Goal: Task Accomplishment & Management: Manage account settings

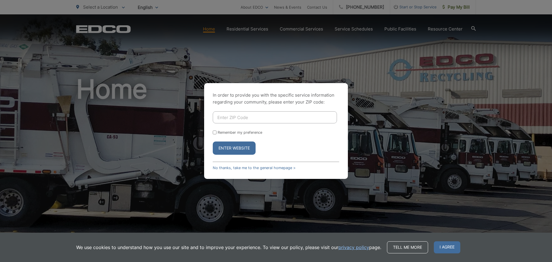
drag, startPoint x: 216, startPoint y: 133, endPoint x: 218, endPoint y: 131, distance: 3.1
click at [216, 133] on input "Remember my preference" at bounding box center [215, 133] width 4 height 4
checkbox input "true"
click at [229, 118] on input "Enter ZIP Code" at bounding box center [275, 117] width 124 height 12
type input "92026"
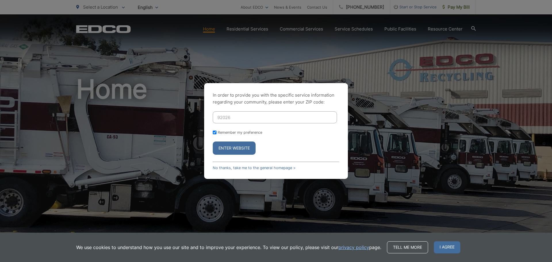
click at [213, 142] on button "Enter Website" at bounding box center [234, 148] width 43 height 13
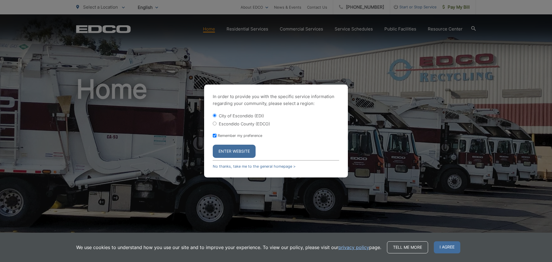
click at [236, 123] on label "Escondido County (EDCO)" at bounding box center [244, 123] width 51 height 5
click at [214, 123] on input "Escondido County (EDCO)" at bounding box center [215, 124] width 4 height 4
radio input "true"
click at [228, 152] on button "Enter Website" at bounding box center [234, 151] width 43 height 13
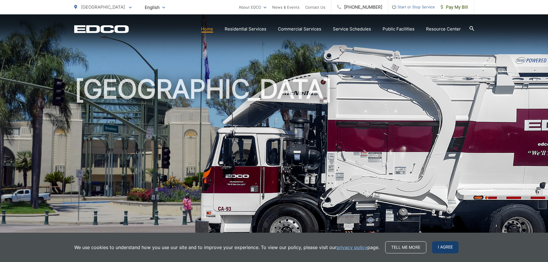
click at [450, 250] on span "I agree" at bounding box center [445, 247] width 26 height 12
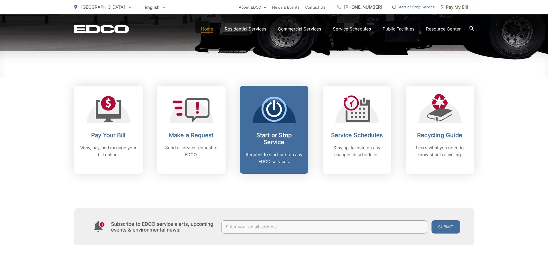
scroll to position [201, 0]
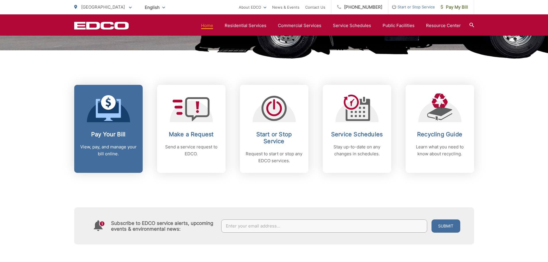
click at [94, 148] on p "View, pay, and manage your bill online." at bounding box center [108, 151] width 57 height 14
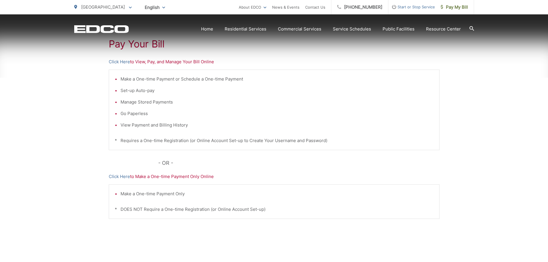
scroll to position [115, 0]
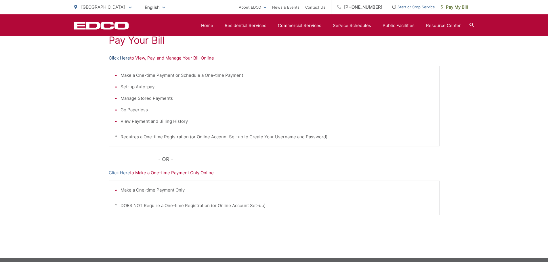
click at [120, 57] on link "Click Here" at bounding box center [119, 58] width 21 height 7
